Goal: Entertainment & Leisure: Consume media (video, audio)

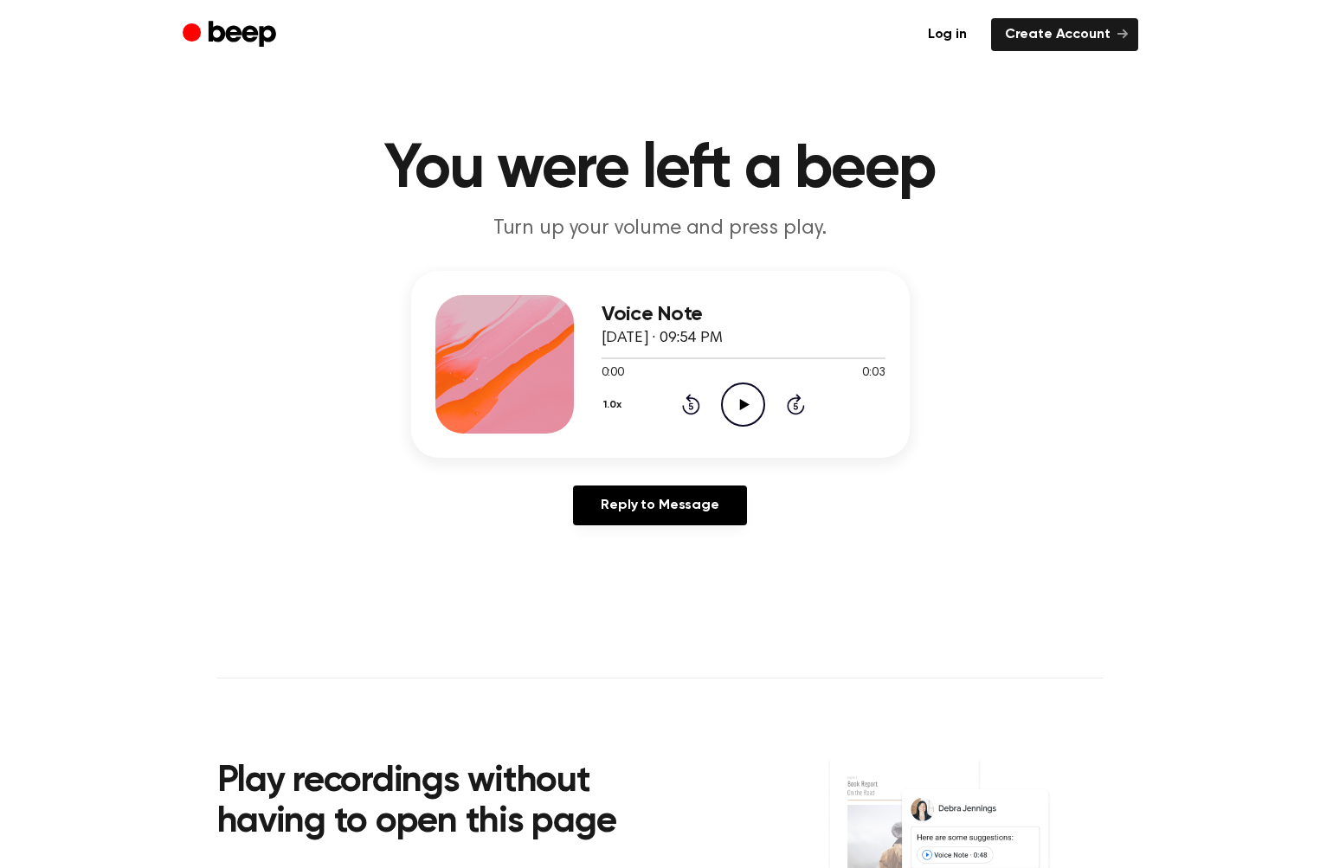
click at [750, 411] on icon "Play Audio" at bounding box center [743, 405] width 44 height 44
